Goal: Answer question/provide support: Share knowledge or assist other users

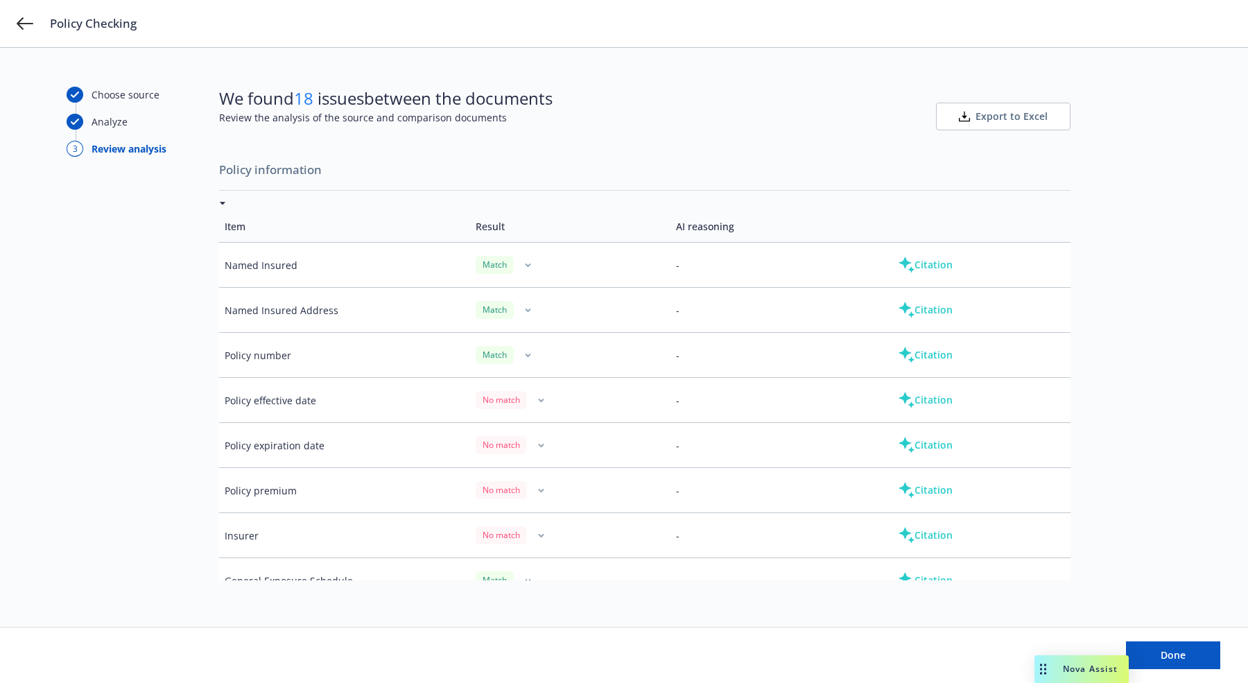
scroll to position [442, 0]
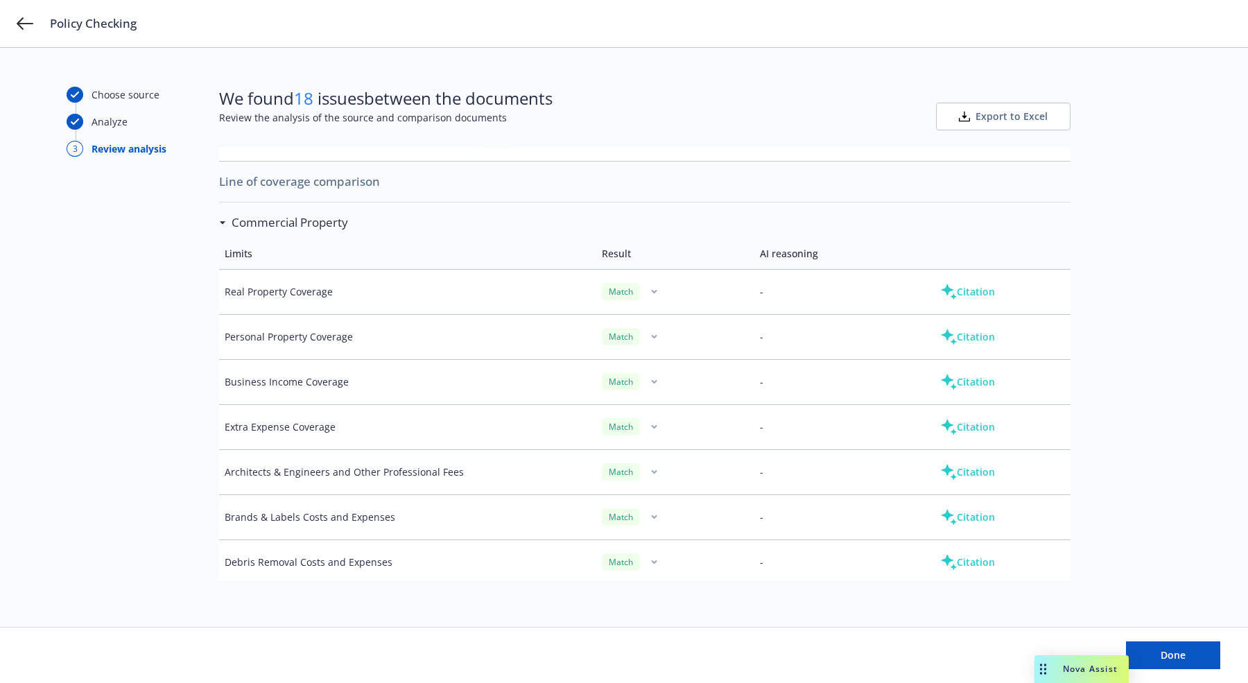
click at [656, 290] on div "Match" at bounding box center [675, 291] width 147 height 17
click at [648, 286] on button "button" at bounding box center [654, 292] width 17 height 17
click at [648, 325] on link "Mark as wrong" at bounding box center [645, 318] width 113 height 28
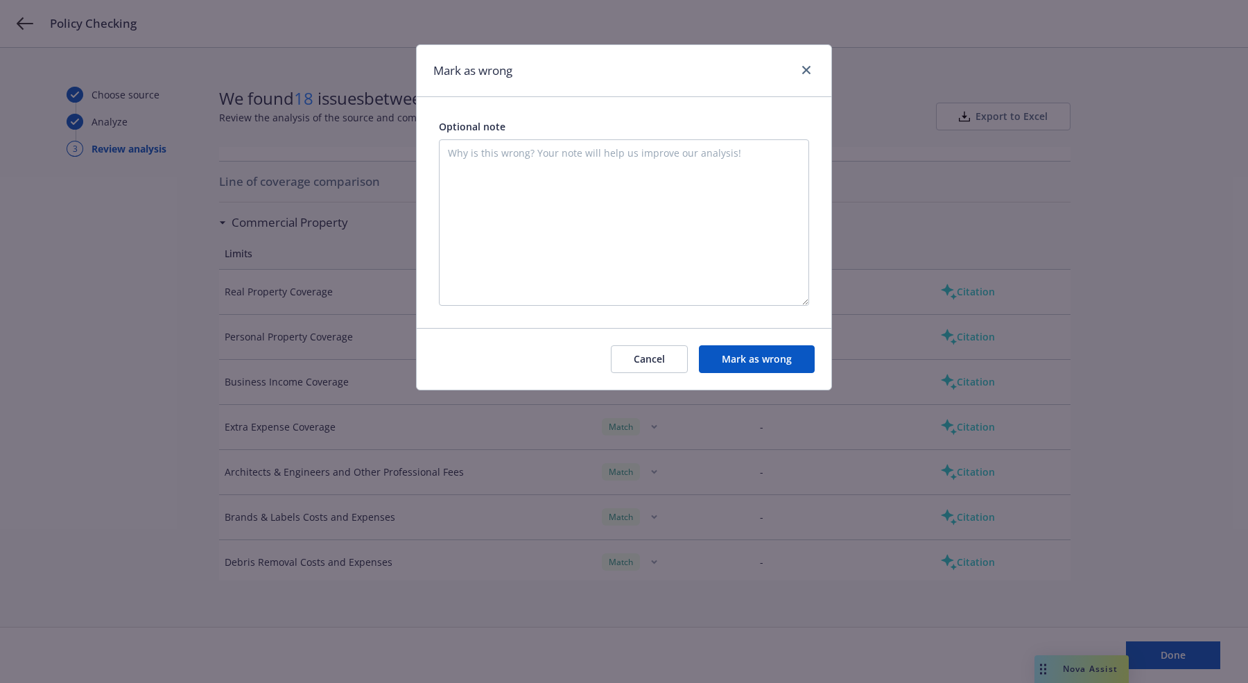
click at [722, 356] on button "Mark as wrong" at bounding box center [757, 359] width 116 height 28
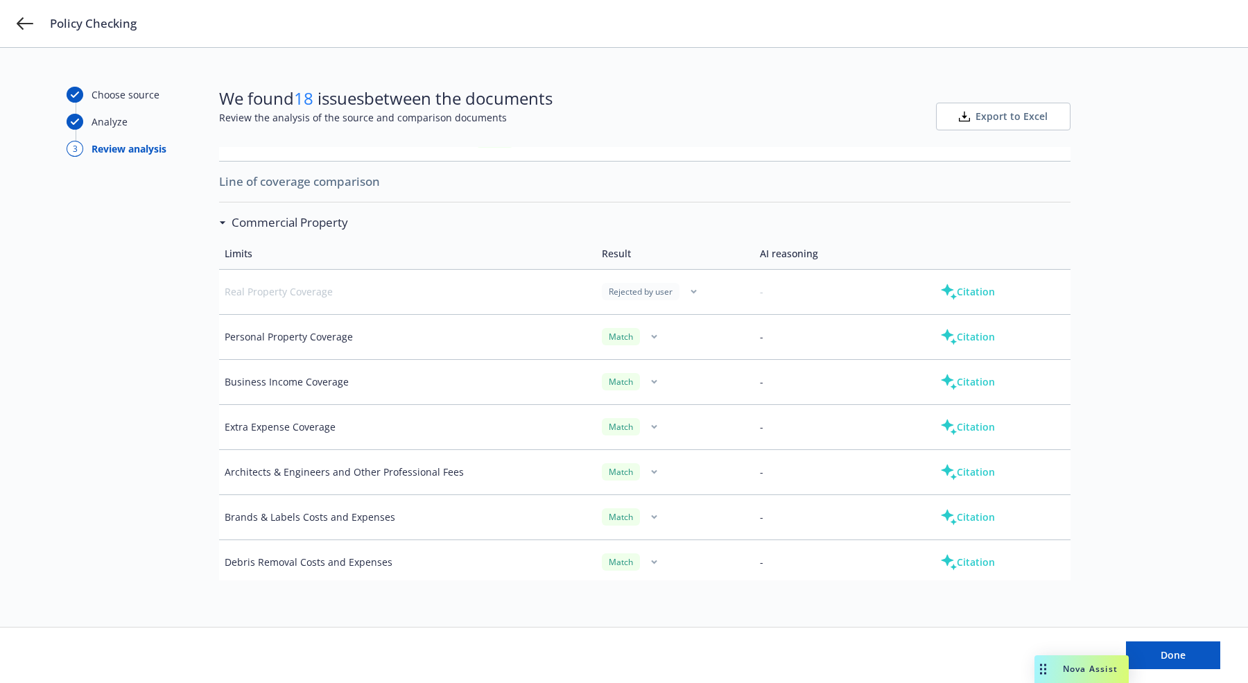
click at [691, 289] on icon "button" at bounding box center [694, 291] width 6 height 5
click at [681, 315] on link "Mark as correct" at bounding box center [685, 318] width 116 height 28
click at [641, 277] on td "Match" at bounding box center [675, 291] width 158 height 45
click at [646, 284] on button "button" at bounding box center [654, 292] width 17 height 17
click at [649, 311] on link "Mark as wrong" at bounding box center [645, 318] width 113 height 28
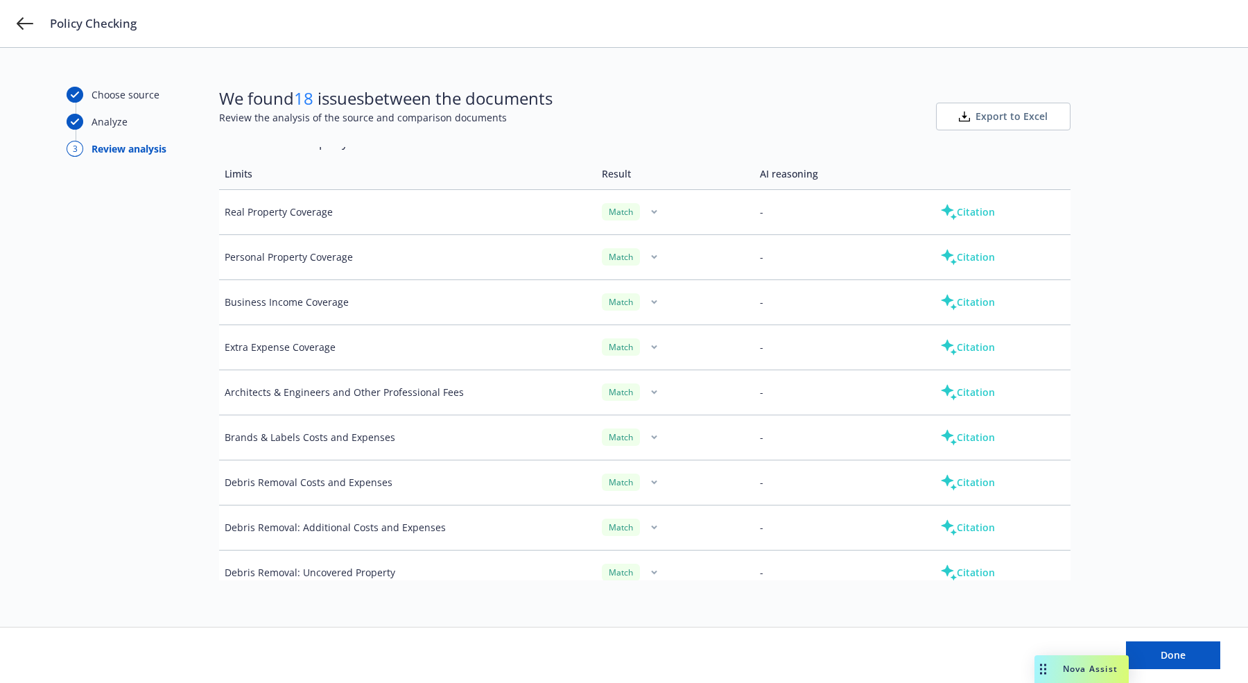
scroll to position [806, 0]
